Goal: Task Accomplishment & Management: Use online tool/utility

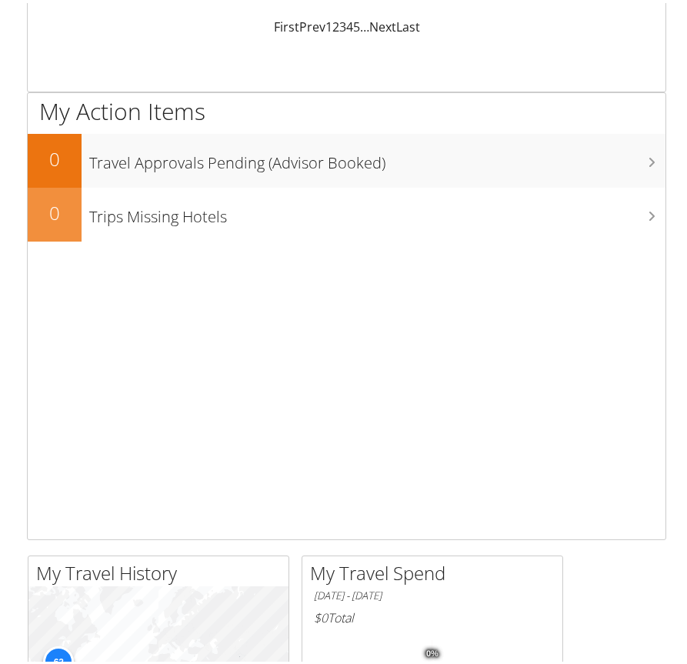
scroll to position [461, 0]
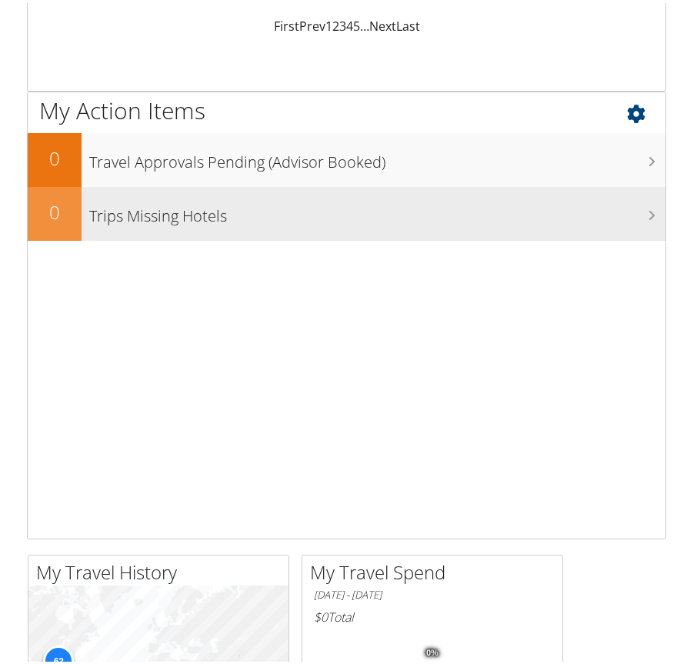
click at [172, 222] on h3 "Trips Missing Hotels" at bounding box center [377, 209] width 576 height 29
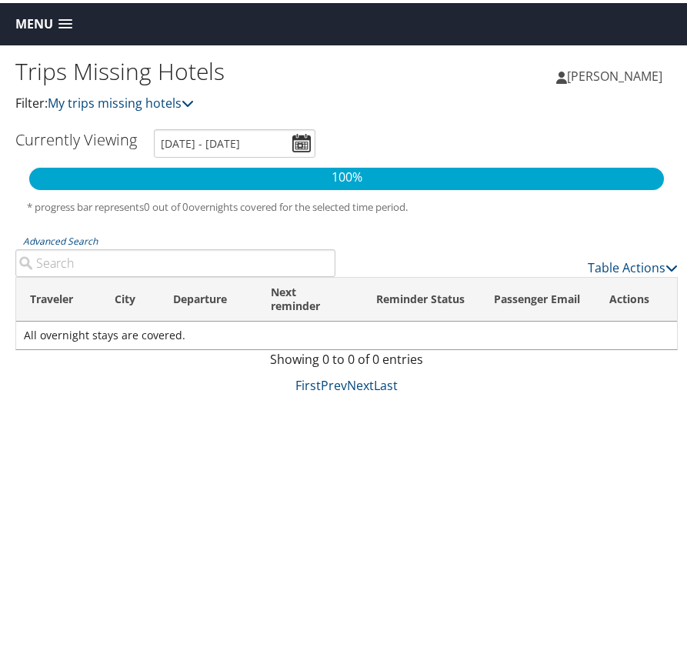
click at [67, 22] on span at bounding box center [65, 21] width 14 height 11
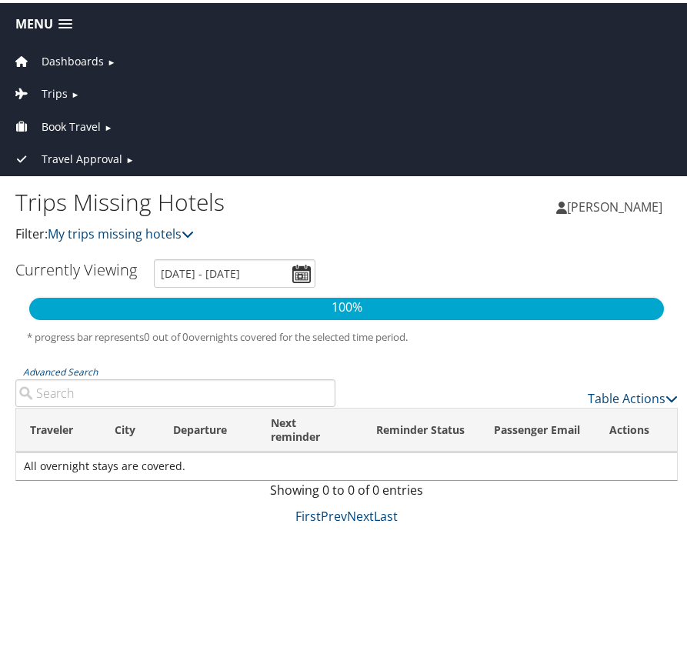
click at [67, 124] on span "Book Travel" at bounding box center [71, 123] width 59 height 17
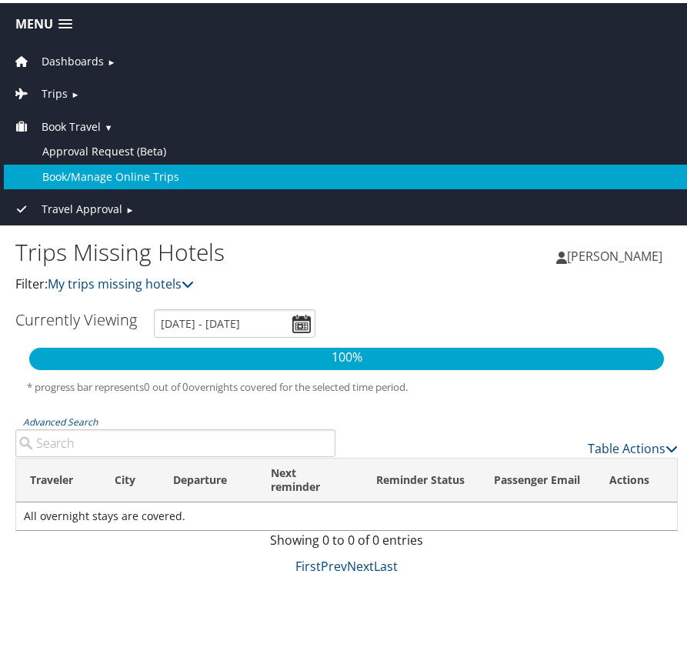
click at [89, 175] on link "Book/Manage Online Trips" at bounding box center [346, 174] width 685 height 25
